Goal: Navigation & Orientation: Find specific page/section

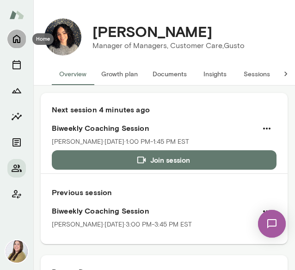
click at [20, 36] on icon "Home" at bounding box center [16, 38] width 11 height 11
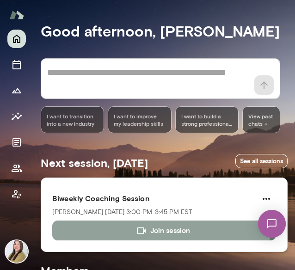
click at [113, 230] on button "Join session" at bounding box center [164, 229] width 224 height 19
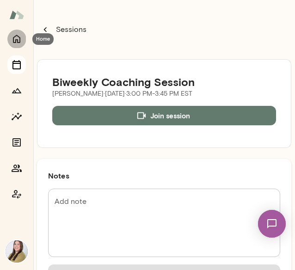
drag, startPoint x: 18, startPoint y: 41, endPoint x: 12, endPoint y: 58, distance: 17.8
click at [18, 42] on icon "Home" at bounding box center [16, 39] width 7 height 8
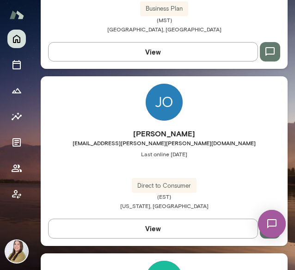
scroll to position [2275, 0]
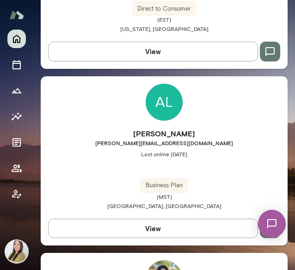
click at [158, 101] on img at bounding box center [163, 102] width 37 height 37
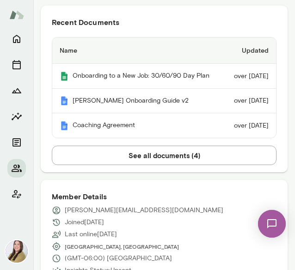
scroll to position [277, 0]
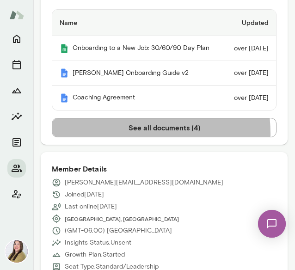
click at [107, 137] on button "See all documents ( 4 )" at bounding box center [164, 127] width 224 height 19
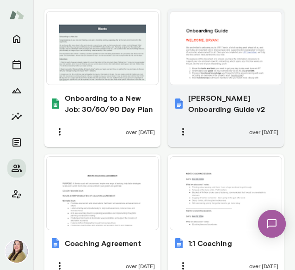
scroll to position [574, 0]
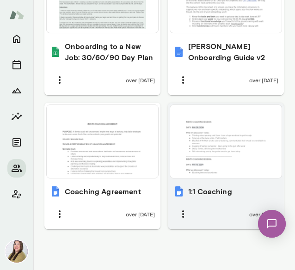
click at [207, 139] on div at bounding box center [226, 142] width 104 height 66
